Goal: Task Accomplishment & Management: Use online tool/utility

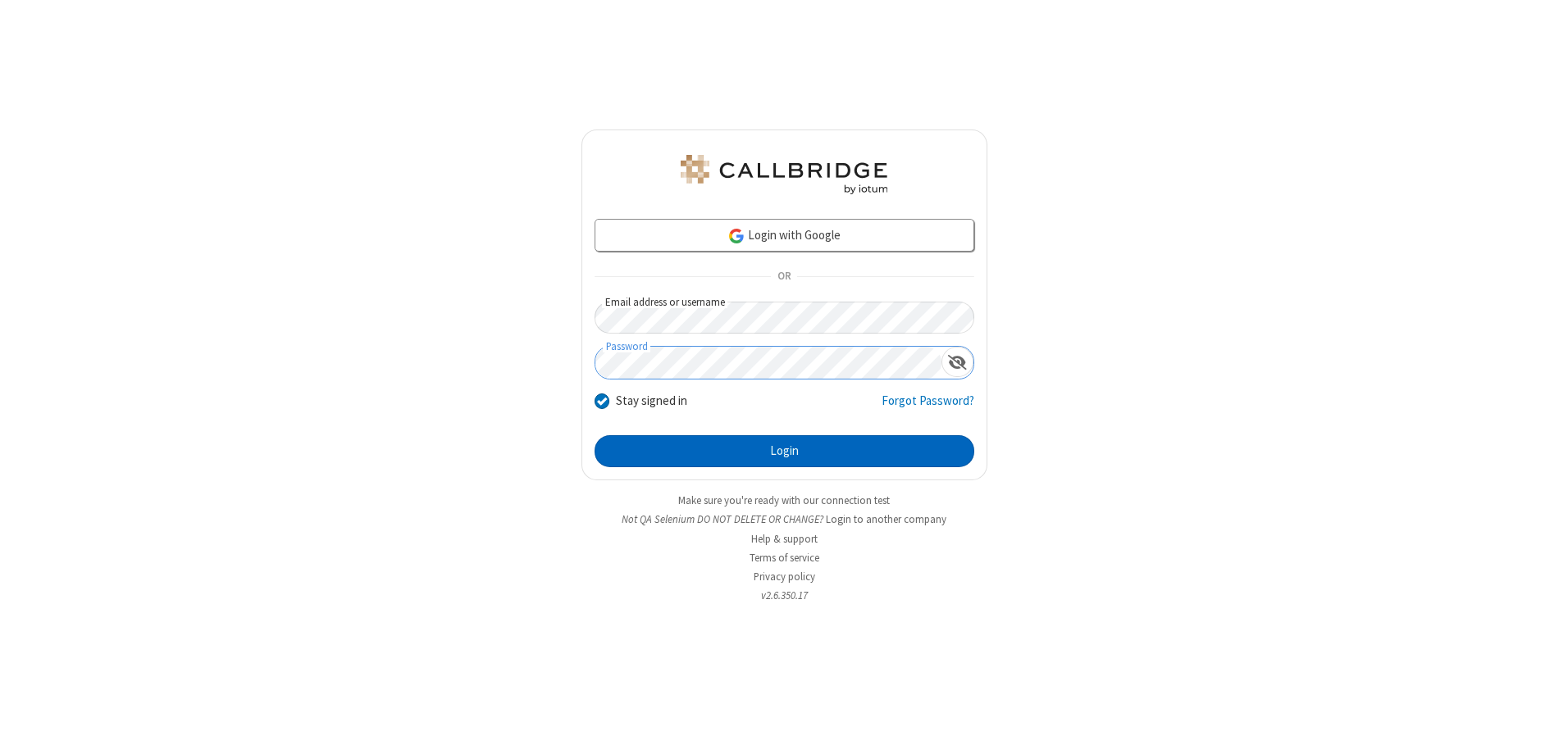
click at [784, 450] on button "Login" at bounding box center [784, 451] width 380 height 33
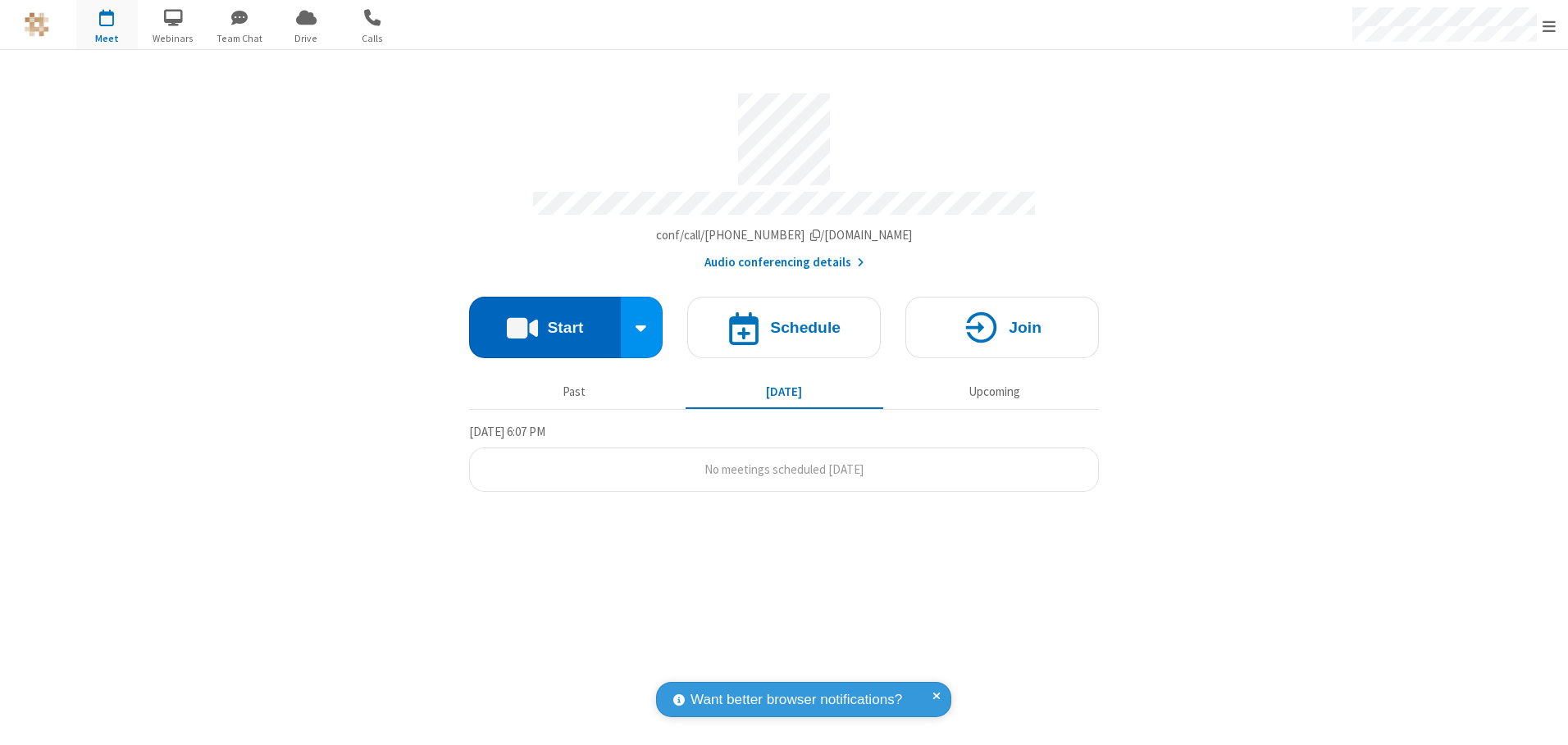
click at [544, 321] on button "Start" at bounding box center [544, 327] width 152 height 61
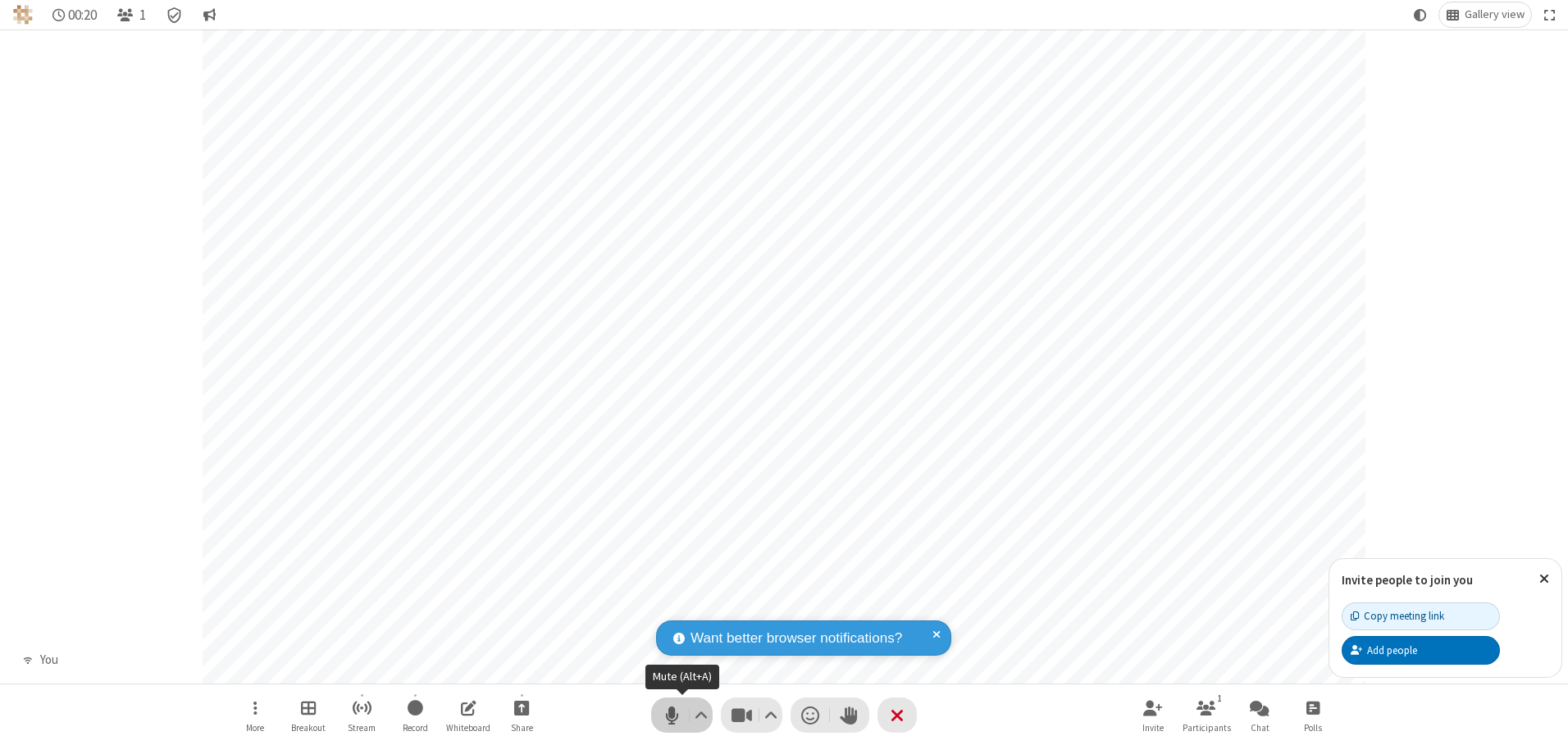
click at [672, 715] on span "Mute (Alt+A)" at bounding box center [671, 716] width 25 height 24
click at [672, 715] on span "Unmute (Alt+A)" at bounding box center [671, 716] width 25 height 24
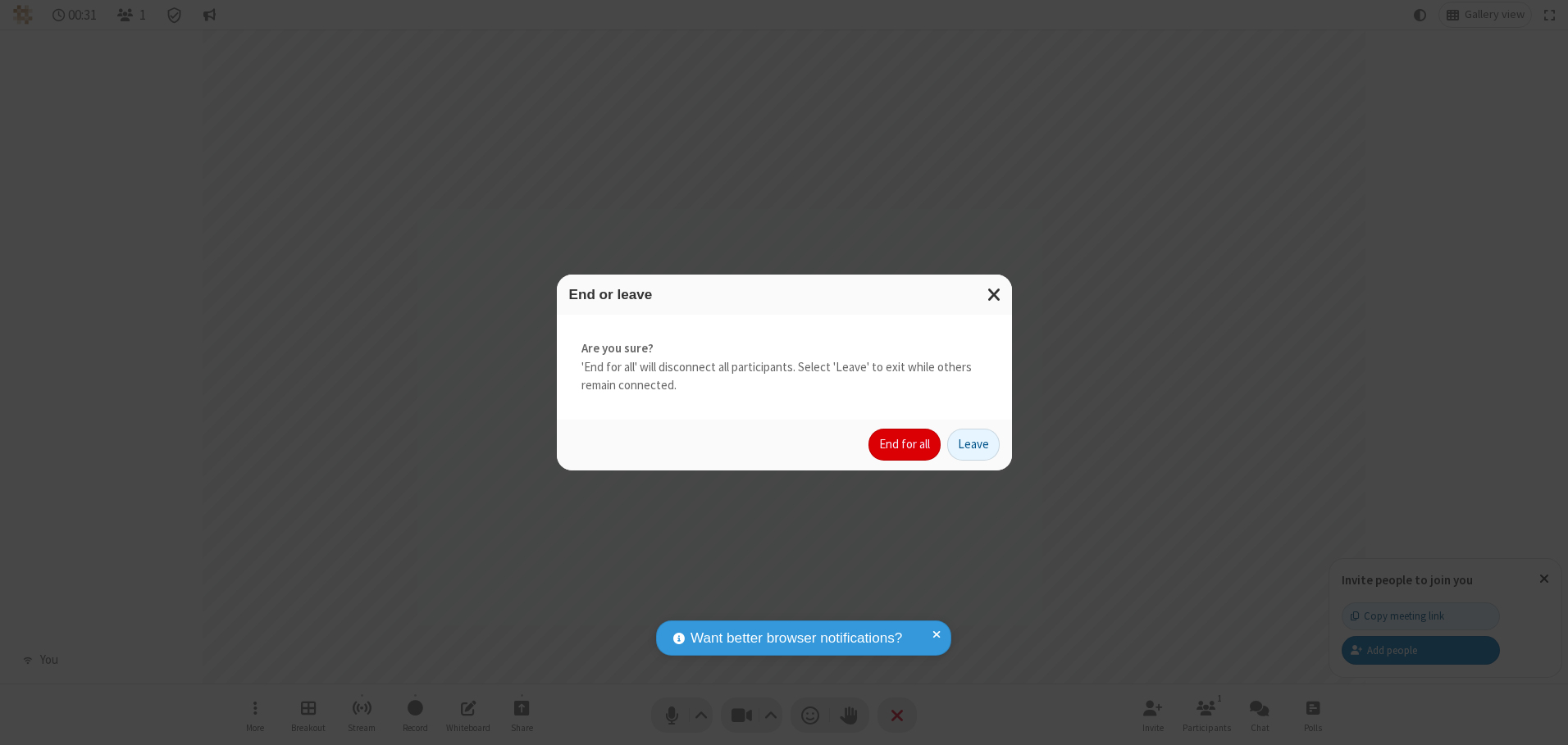
click at [905, 444] on button "End for all" at bounding box center [905, 445] width 72 height 33
